Goal: Answer question/provide support: Share knowledge or assist other users

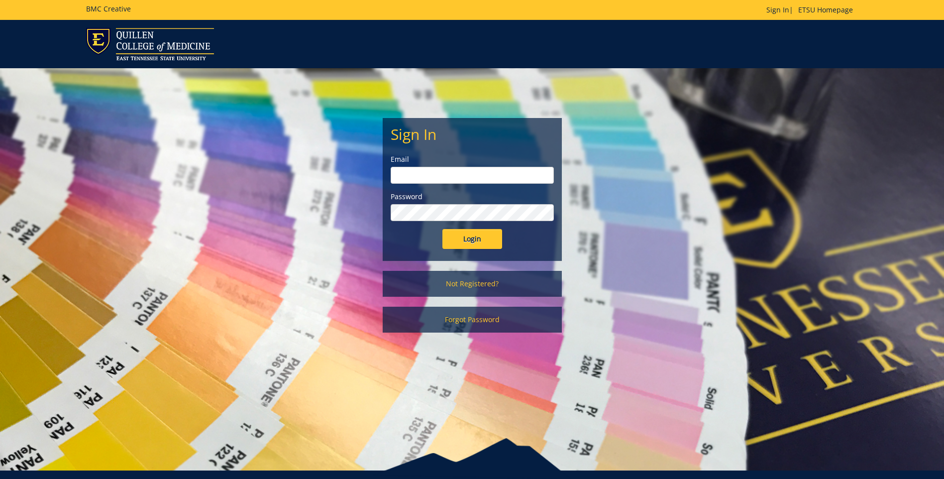
type input "[EMAIL_ADDRESS][DOMAIN_NAME]"
click at [461, 239] on input "Login" at bounding box center [472, 239] width 60 height 20
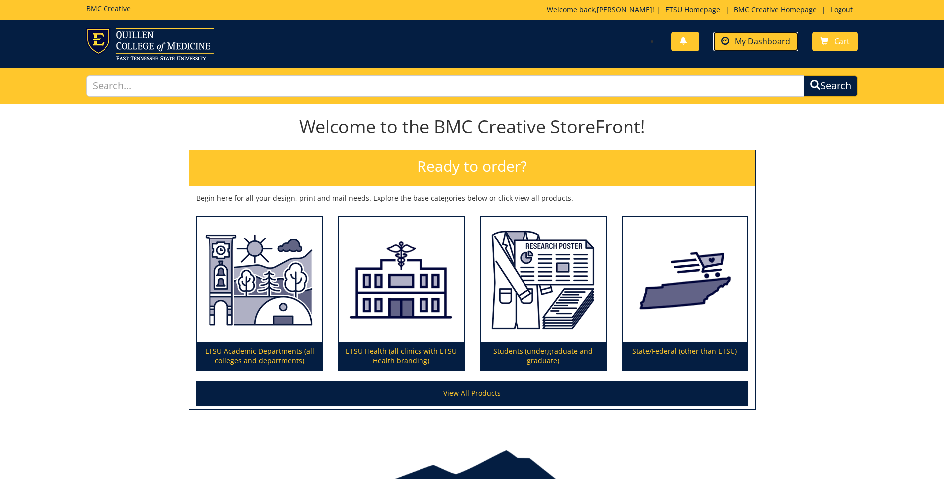
click at [753, 44] on span "My Dashboard" at bounding box center [762, 41] width 55 height 11
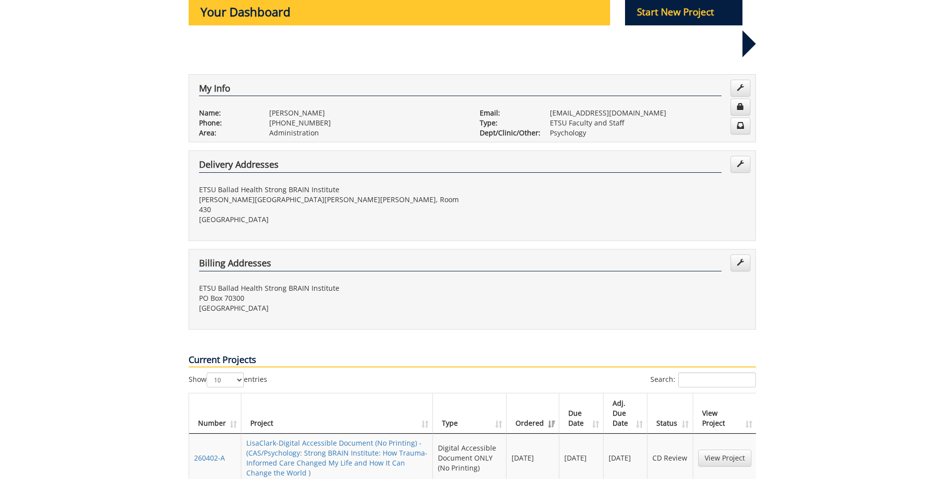
scroll to position [149, 0]
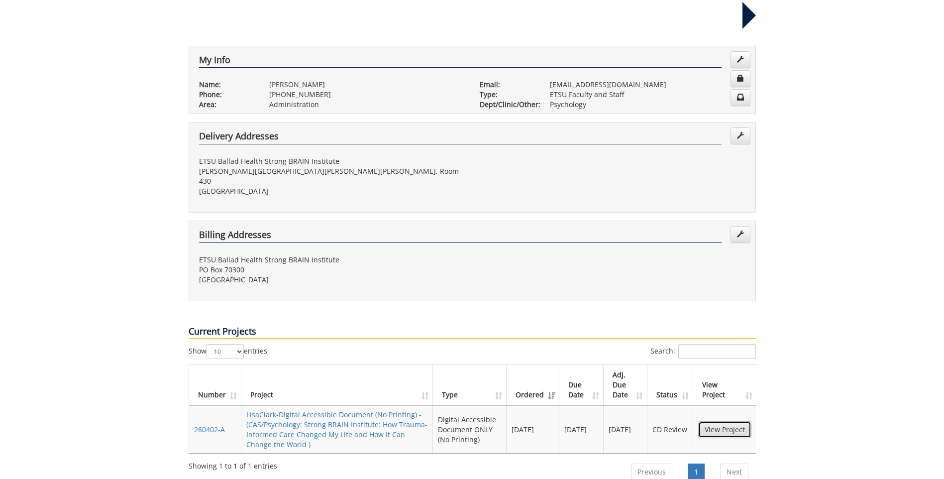
click at [730, 421] on link "View Project" at bounding box center [724, 429] width 53 height 17
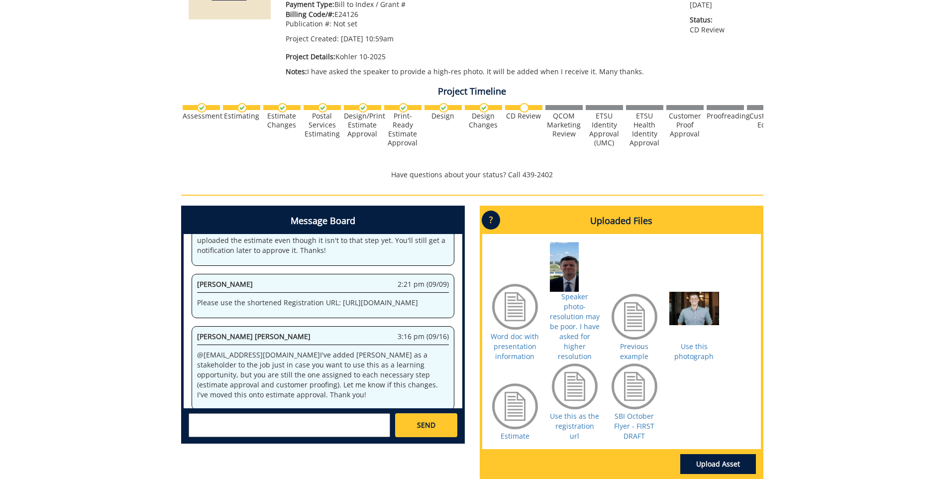
scroll to position [199, 0]
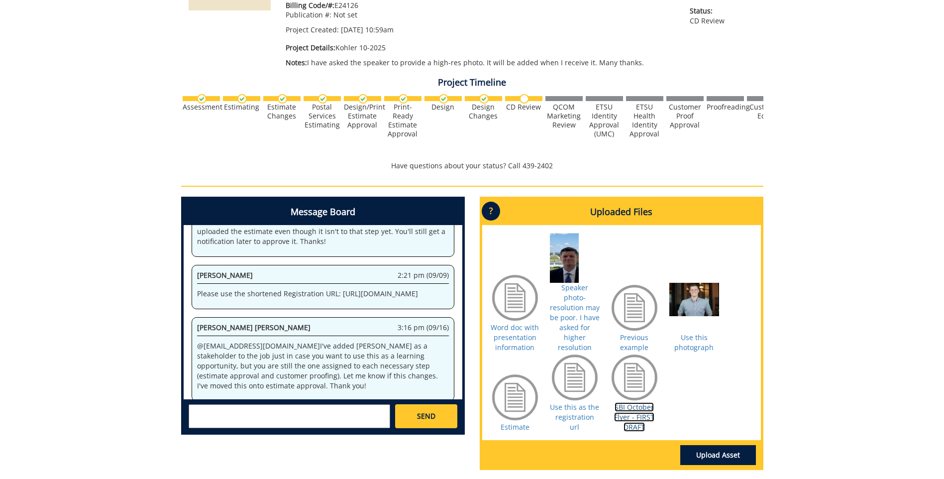
click at [642, 402] on link "SBI October Flyer - FIRST DRAFT" at bounding box center [634, 416] width 40 height 29
click at [193, 410] on textarea at bounding box center [289, 416] width 201 height 24
type textarea "a"
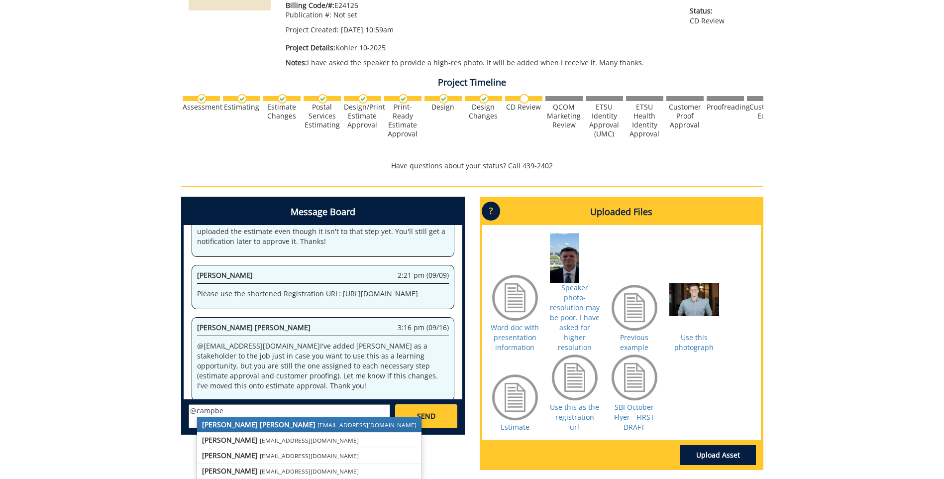
click at [256, 422] on strong "[PERSON_NAME] [PERSON_NAME]" at bounding box center [258, 423] width 113 height 9
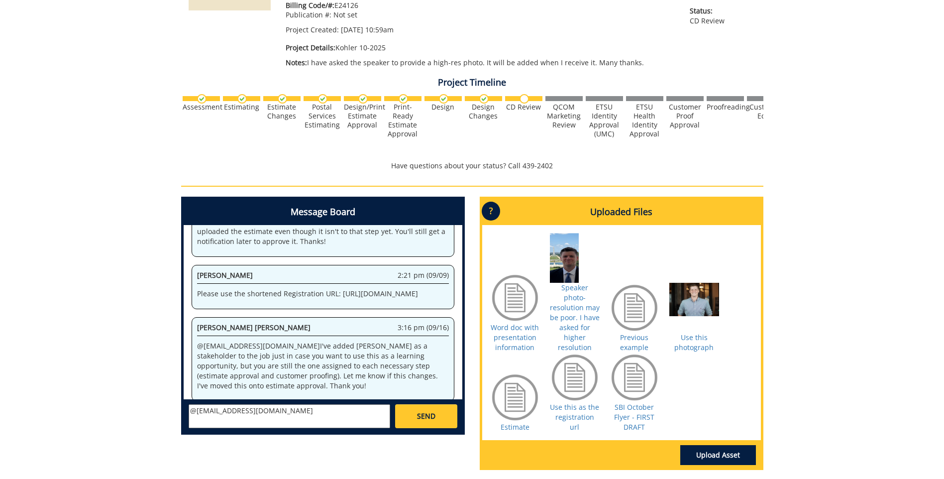
click at [278, 409] on textarea "@[EMAIL_ADDRESS][DOMAIN_NAME]" at bounding box center [289, 416] width 201 height 24
type textarea "@[EMAIL_ADDRESS][DOMAIN_NAME] The title appears to be partially bolded. Can thi…"
click at [431, 419] on span "SEND" at bounding box center [426, 416] width 18 height 10
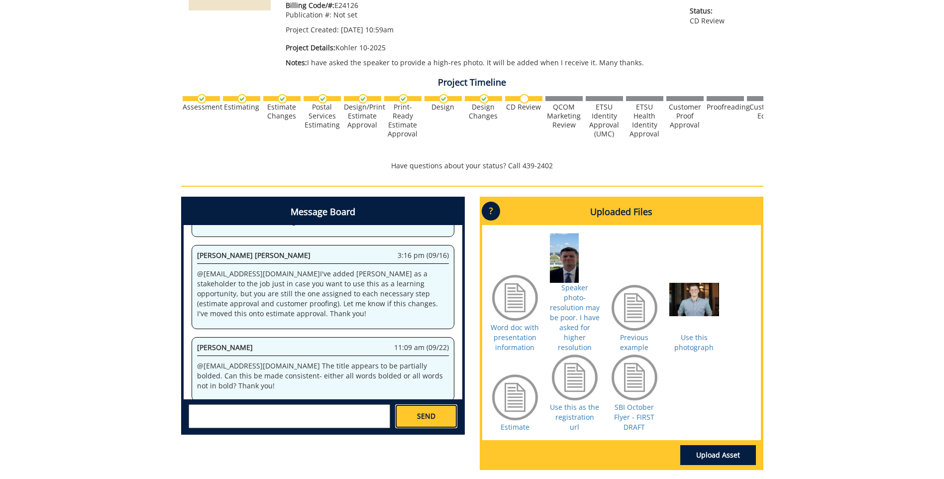
scroll to position [1252, 0]
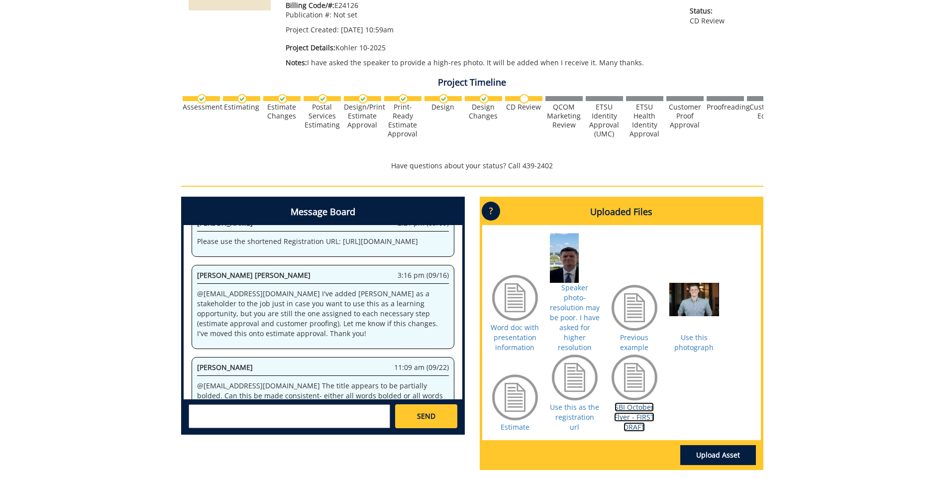
click at [634, 407] on link "SBI October Flyer - FIRST DRAFT" at bounding box center [634, 416] width 40 height 29
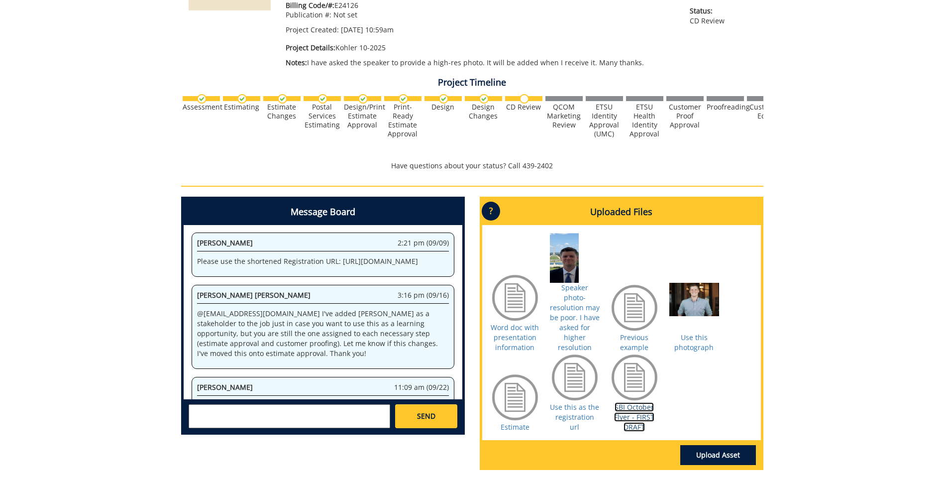
click at [639, 402] on link "SBI October Flyer - FIRST DRAFT" at bounding box center [634, 416] width 40 height 29
